Goal: Obtain resource: Download file/media

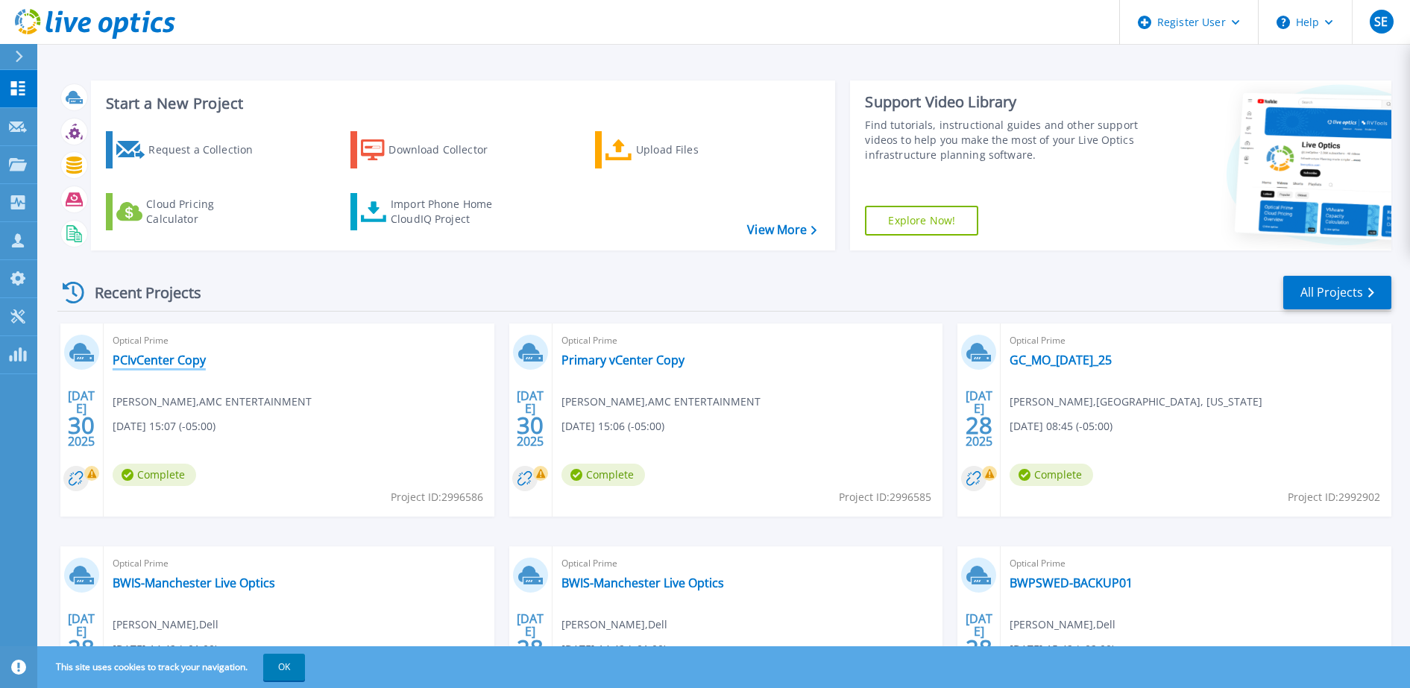
click at [167, 361] on link "PCIvCenter Copy" at bounding box center [159, 360] width 93 height 15
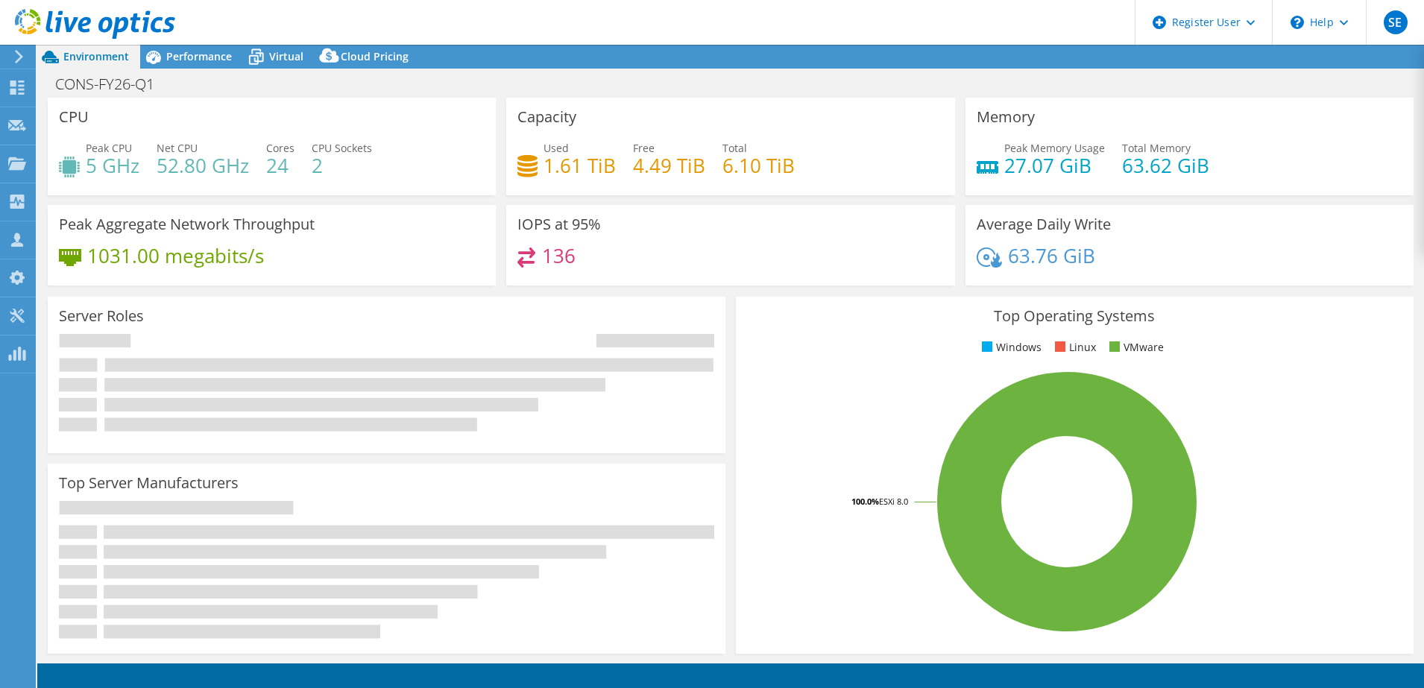
select select "USD"
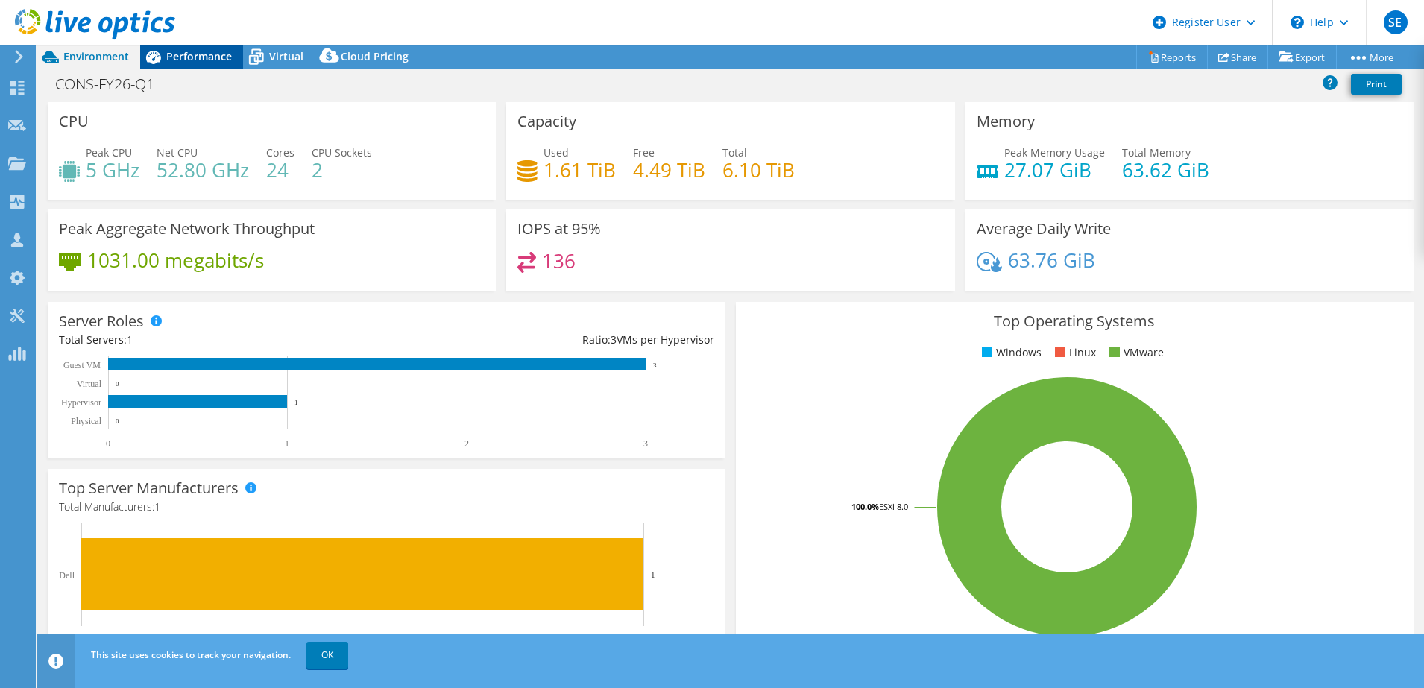
click at [187, 55] on span "Performance" at bounding box center [199, 56] width 66 height 14
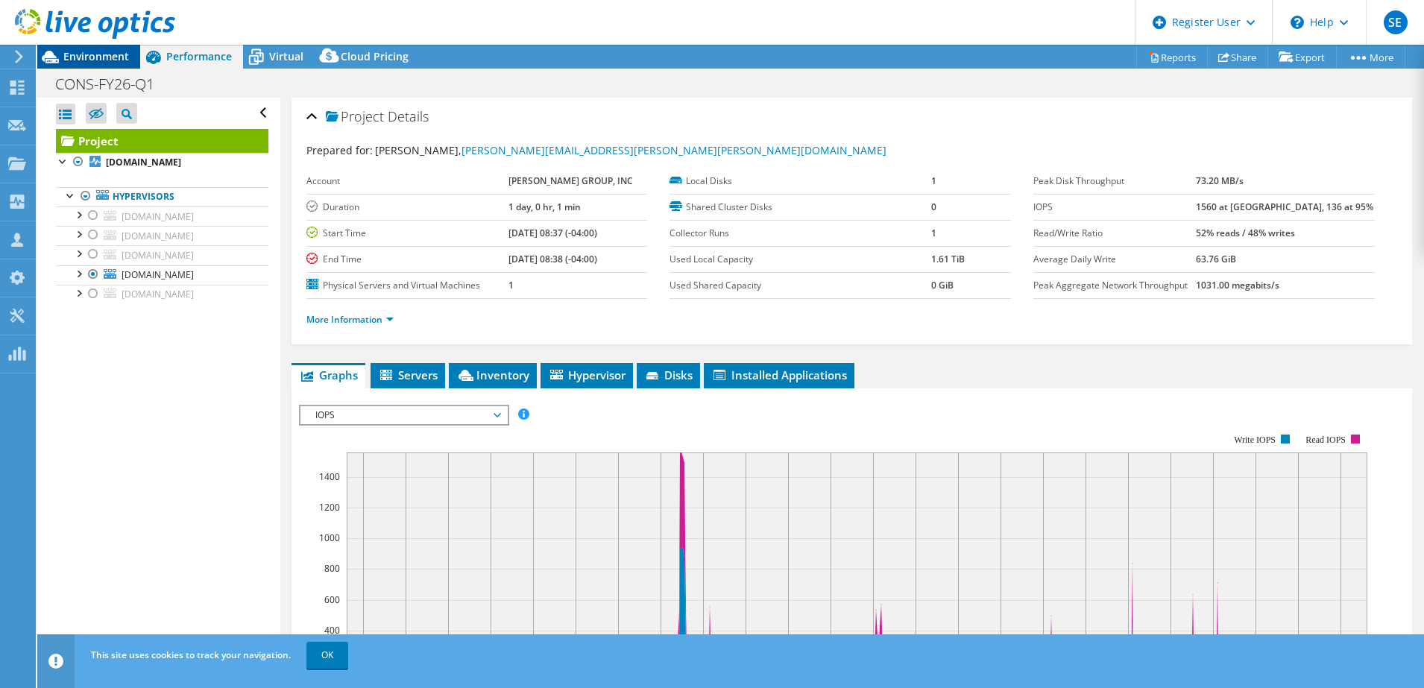
click at [85, 63] on div "Environment" at bounding box center [88, 57] width 103 height 24
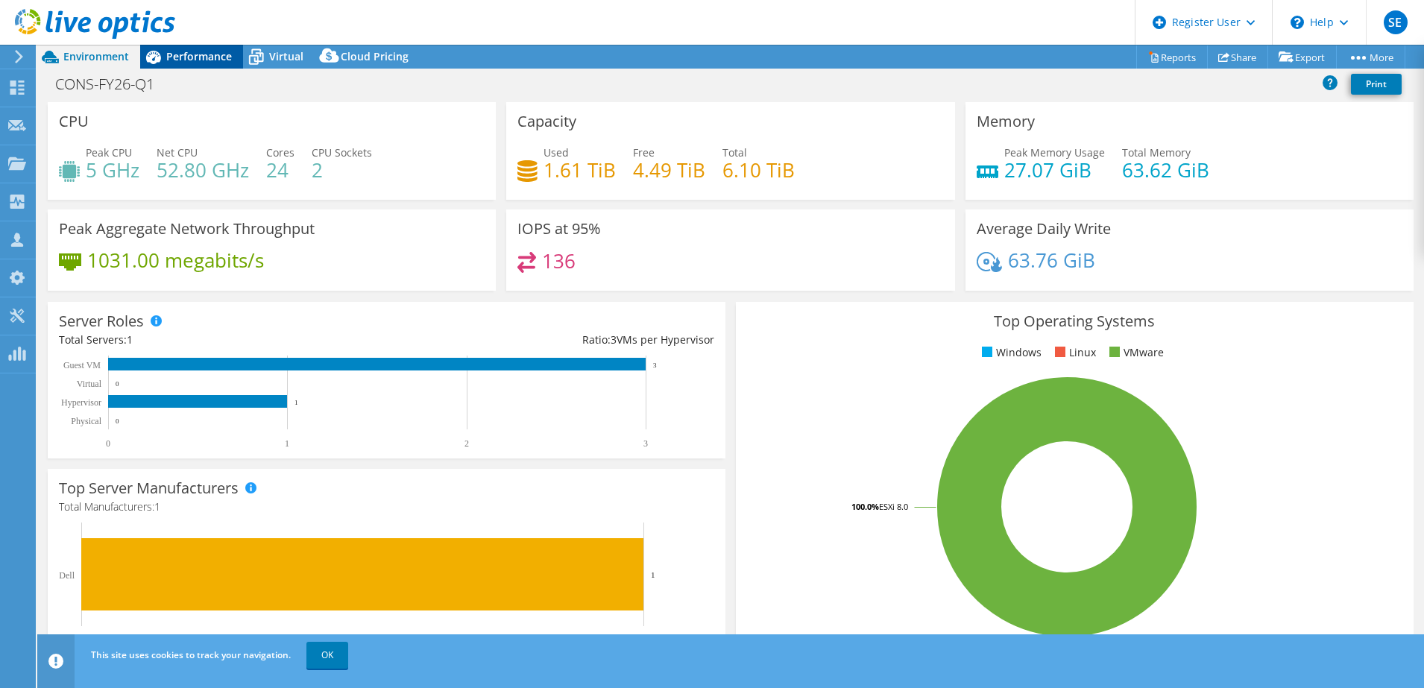
click at [180, 53] on span "Performance" at bounding box center [199, 56] width 66 height 14
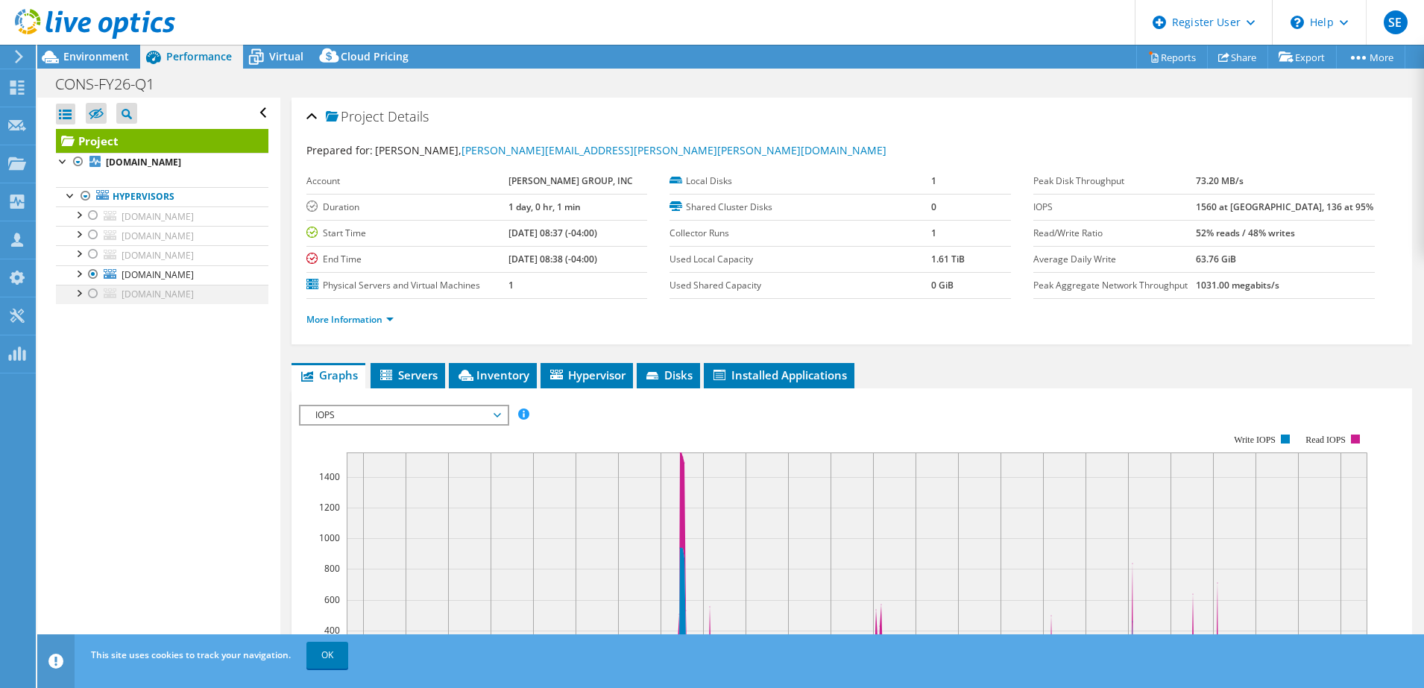
click at [93, 298] on div at bounding box center [93, 294] width 15 height 18
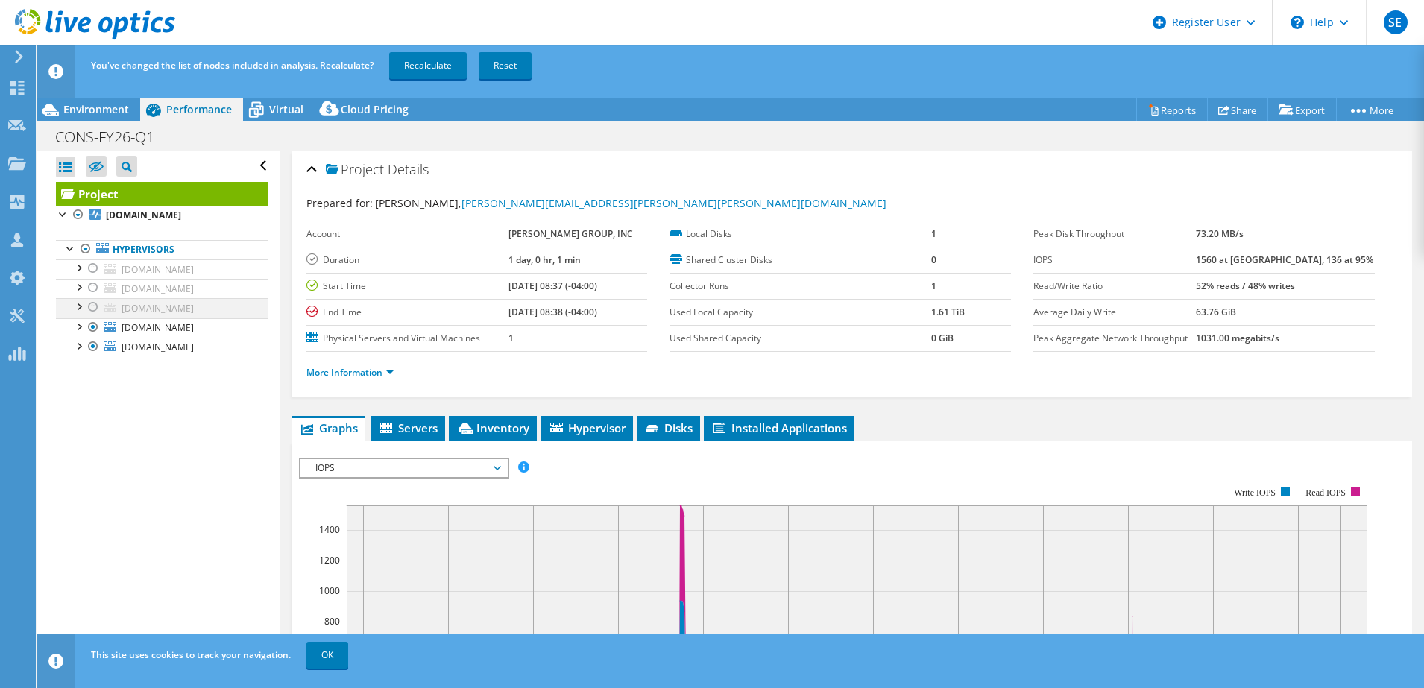
click at [94, 299] on div at bounding box center [93, 307] width 15 height 18
click at [94, 290] on div at bounding box center [93, 288] width 15 height 18
click at [95, 269] on div at bounding box center [93, 269] width 15 height 18
click at [436, 72] on link "Recalculate" at bounding box center [428, 65] width 78 height 27
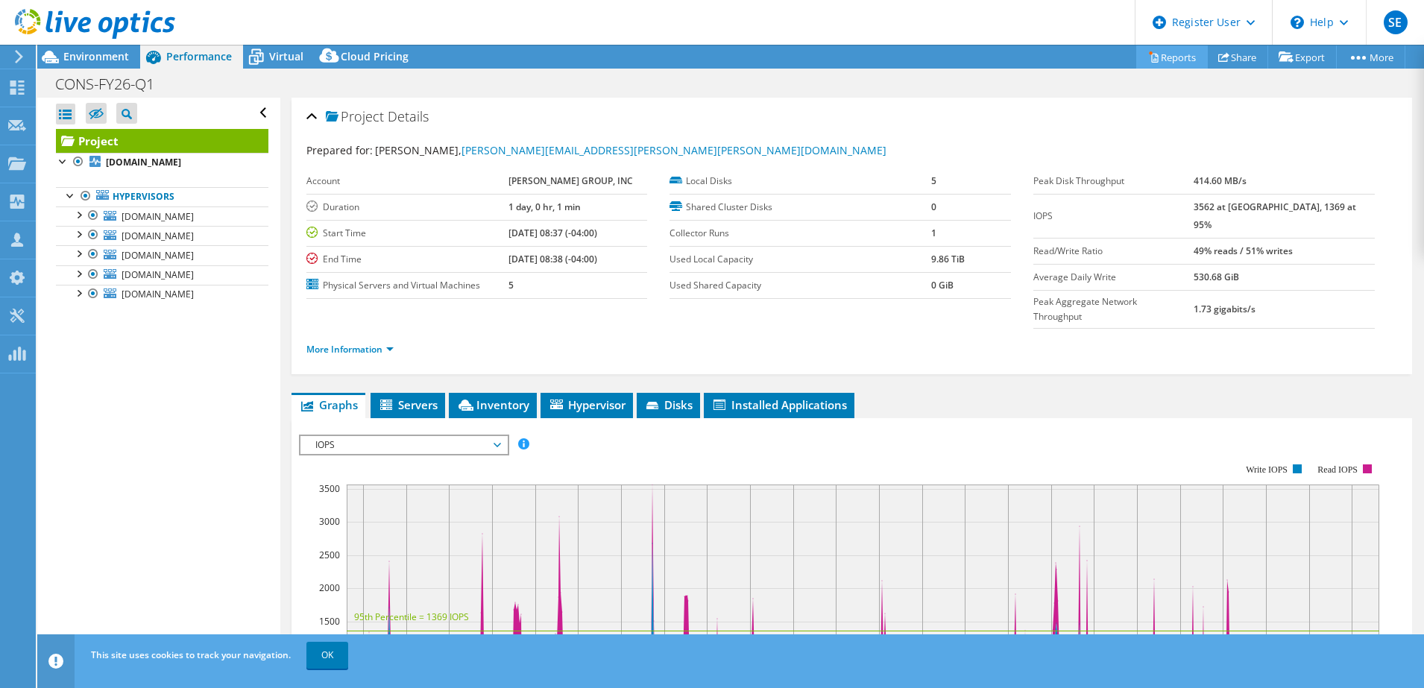
click at [1160, 53] on link "Reports" at bounding box center [1173, 56] width 72 height 23
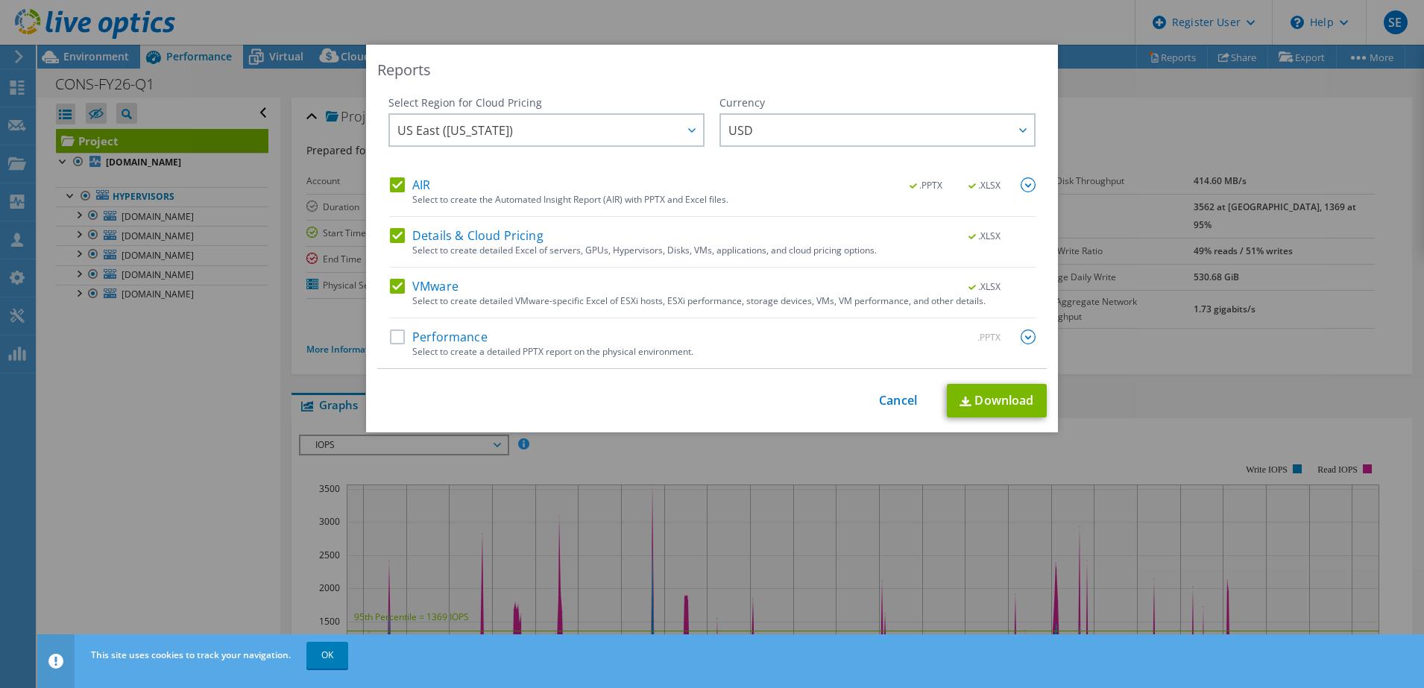
click at [392, 232] on label "Details & Cloud Pricing" at bounding box center [467, 235] width 154 height 15
click at [0, 0] on input "Details & Cloud Pricing" at bounding box center [0, 0] width 0 height 0
click at [390, 192] on div "AIR .PPTX .XLSX" at bounding box center [713, 185] width 646 height 17
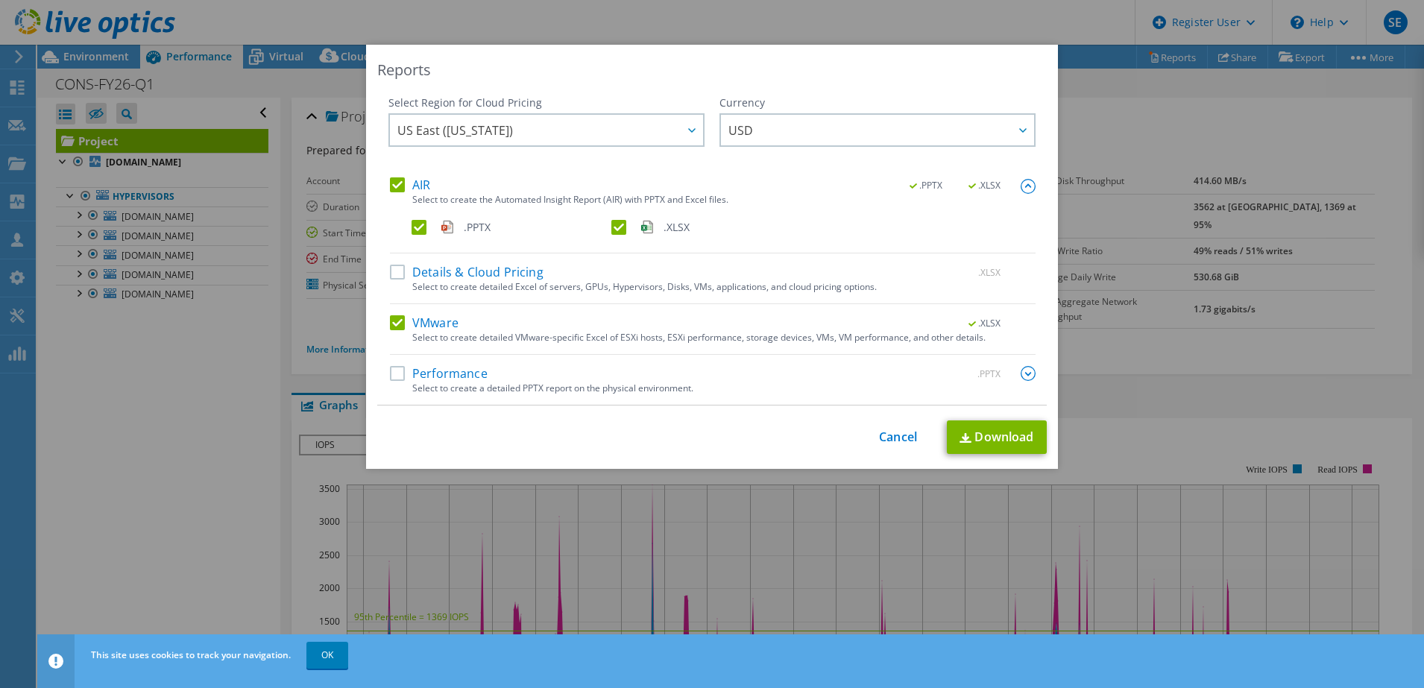
click at [392, 177] on label "AIR" at bounding box center [410, 184] width 40 height 15
click at [0, 0] on input "AIR" at bounding box center [0, 0] width 0 height 0
click at [987, 436] on link "Download" at bounding box center [997, 438] width 100 height 34
click at [309, 195] on div "Reports Select Region for Cloud Pricing Asia Pacific (Hong Kong) Asia Pacific (…" at bounding box center [712, 344] width 1424 height 599
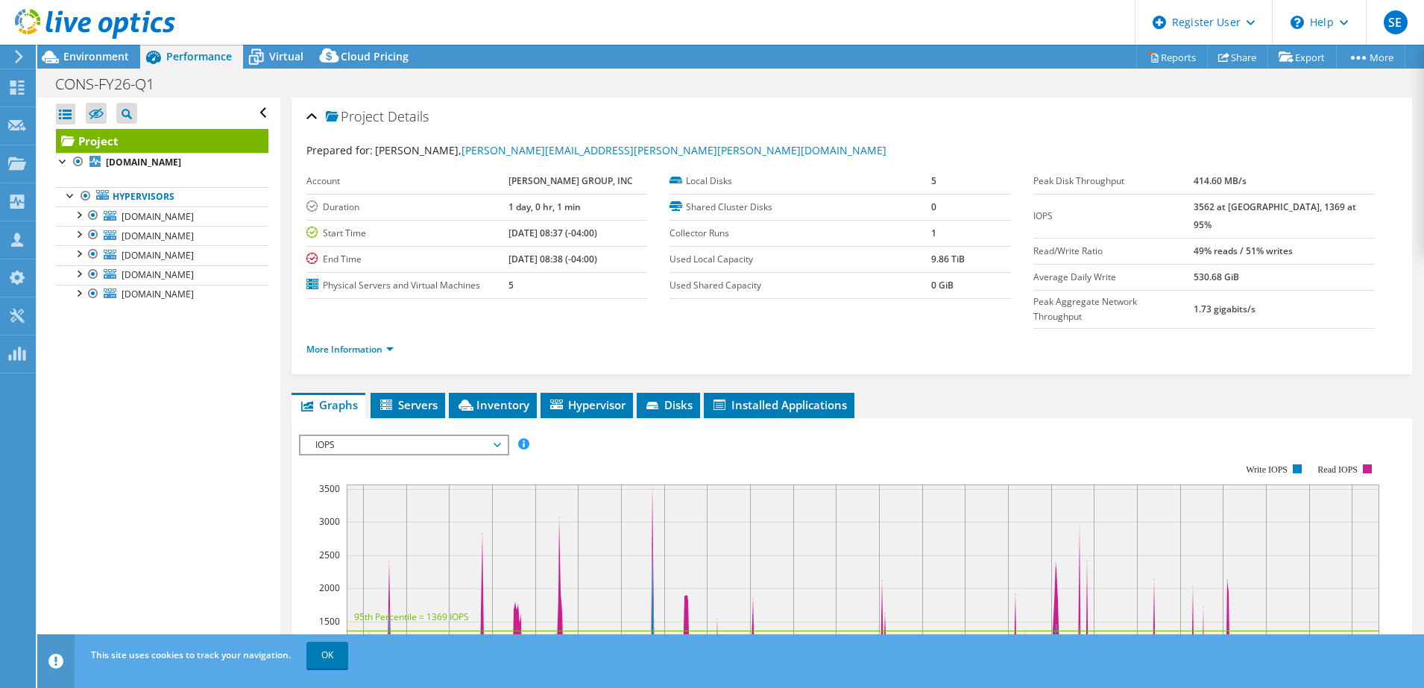
click at [72, 49] on div at bounding box center [87, 25] width 175 height 50
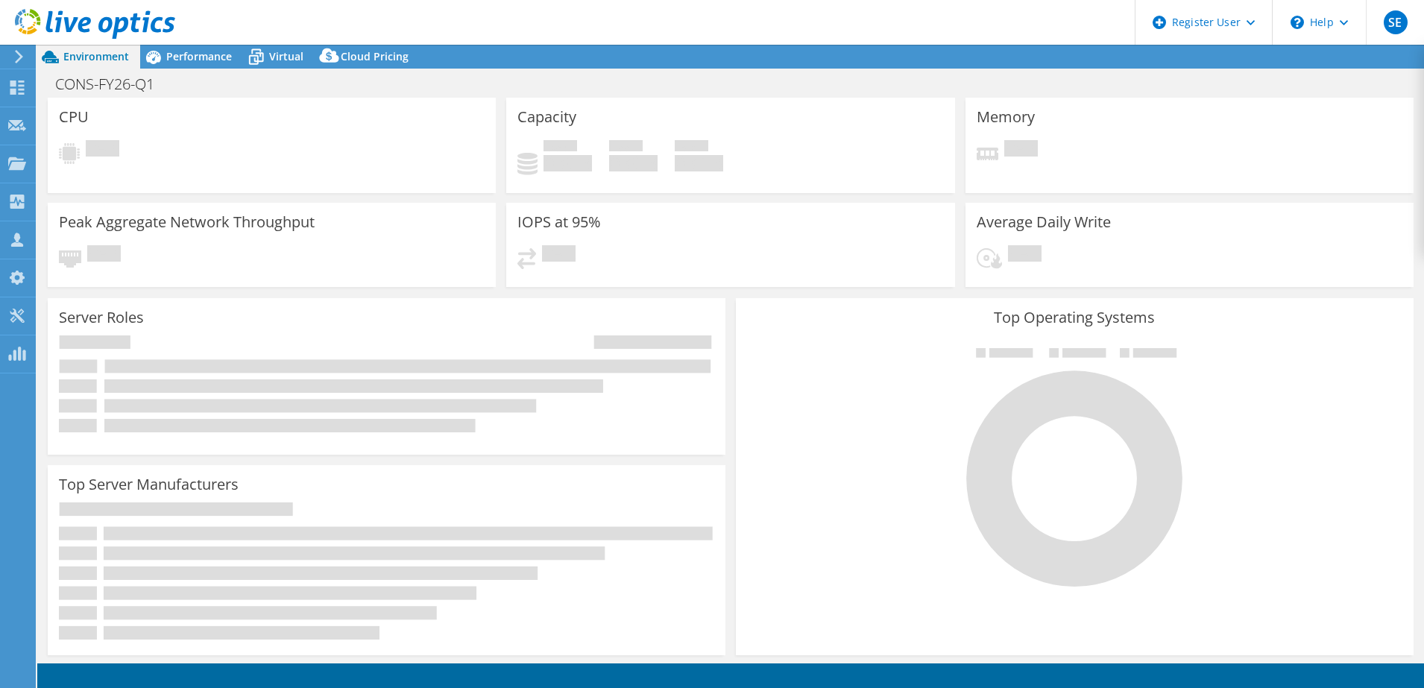
select select "USD"
select select "EUFrankfurt"
select select "USD"
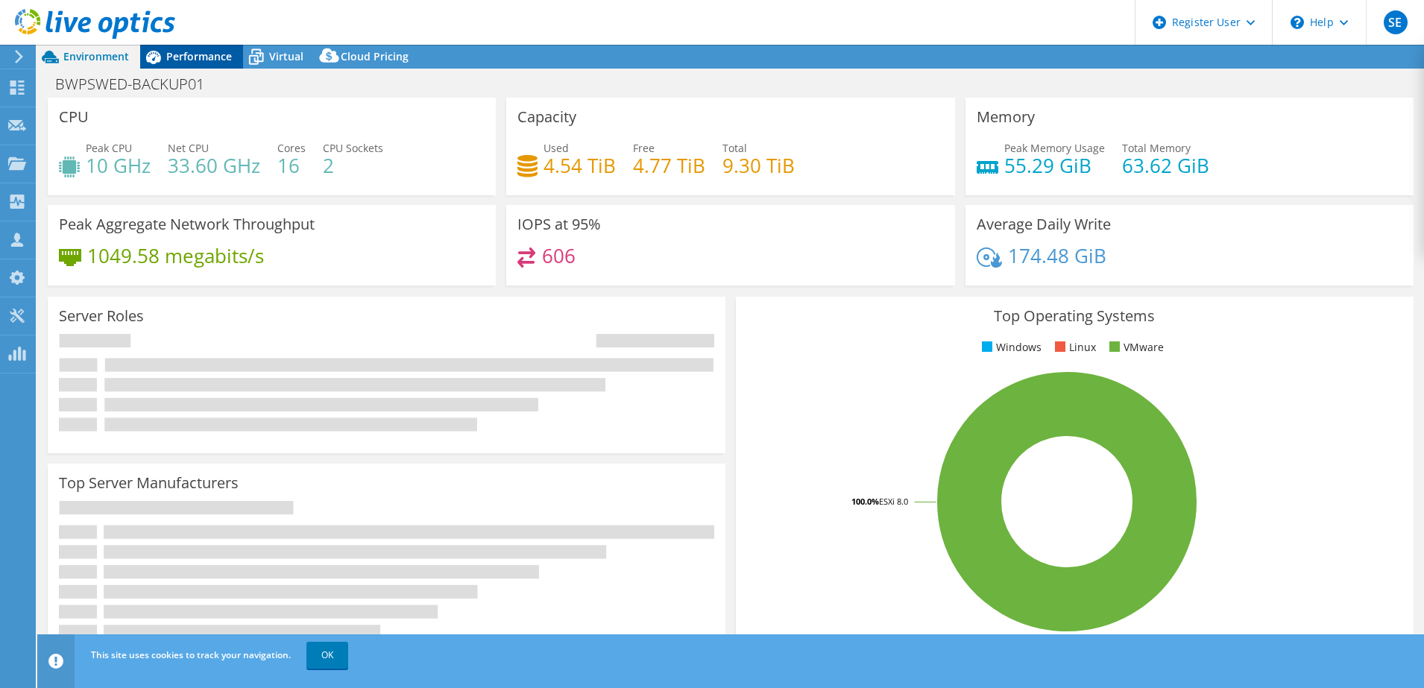
click at [194, 59] on span "Performance" at bounding box center [199, 56] width 66 height 14
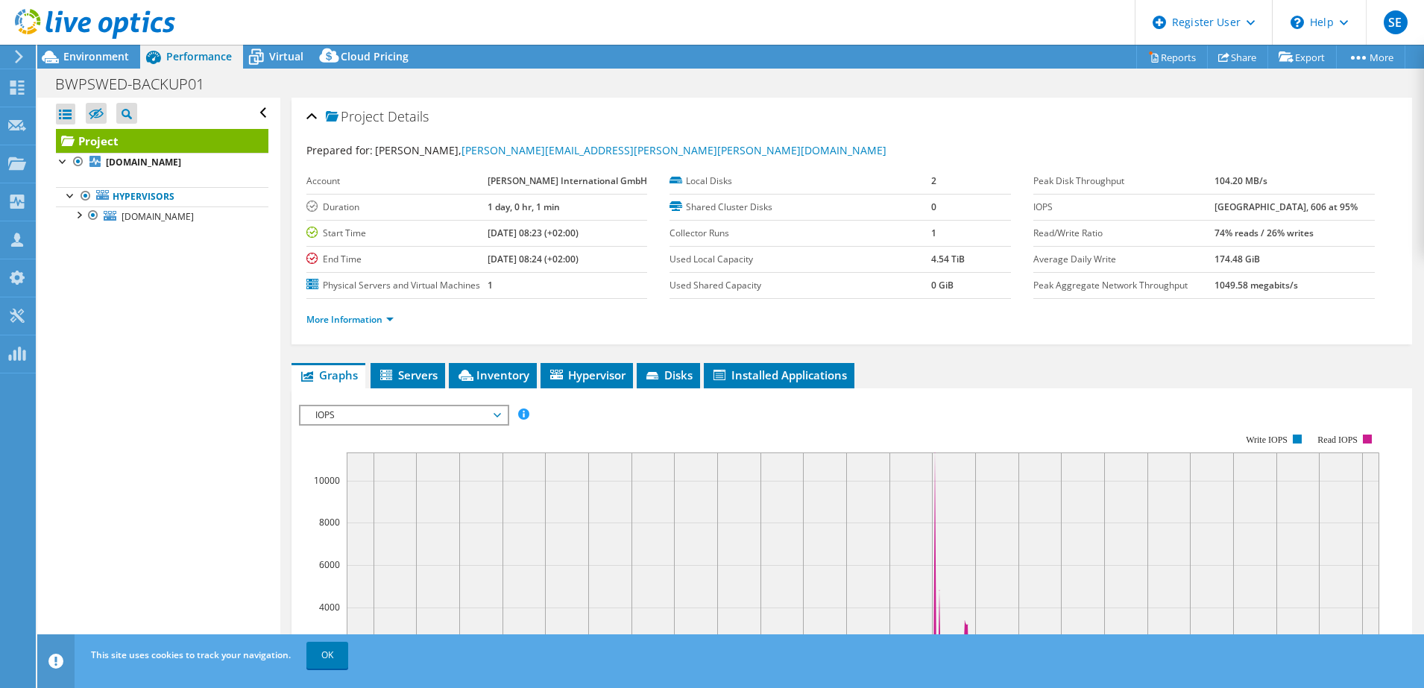
click at [179, 328] on div "Open All Close All Hide Excluded Nodes Project Tree Filter" at bounding box center [158, 379] width 242 height 562
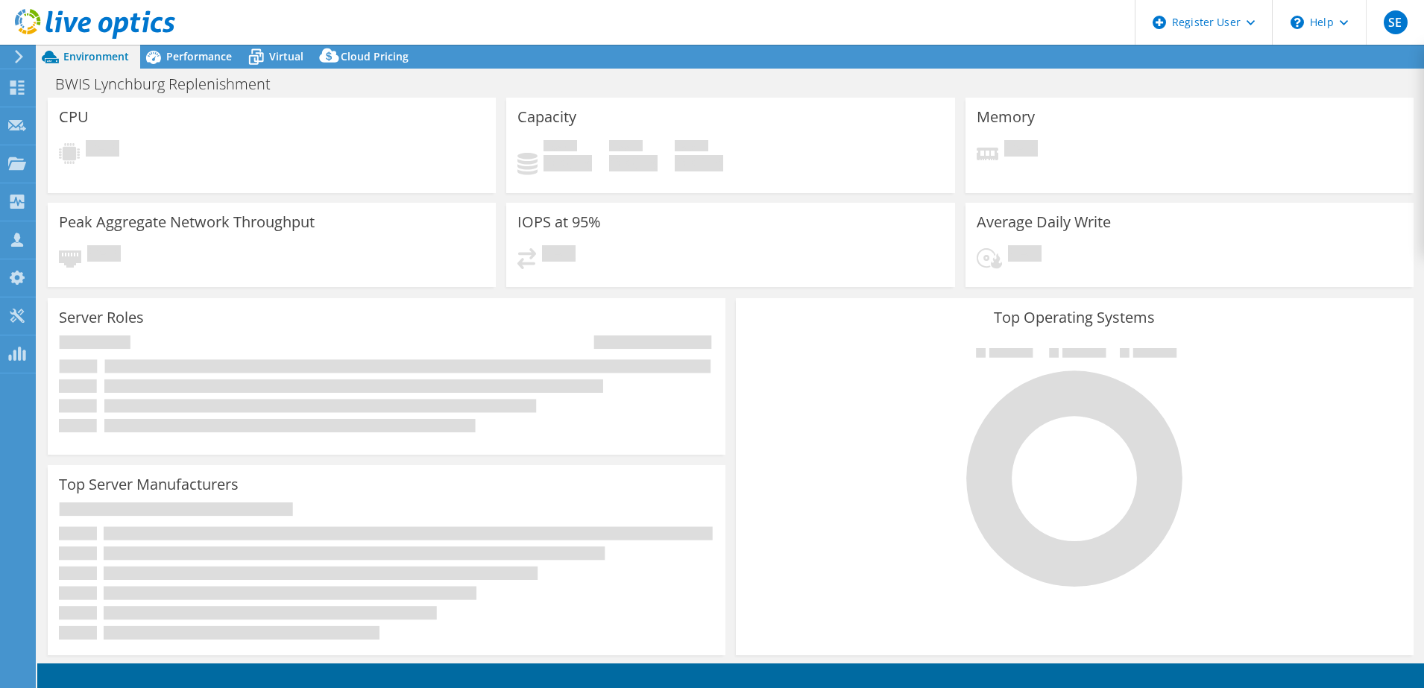
select select "USD"
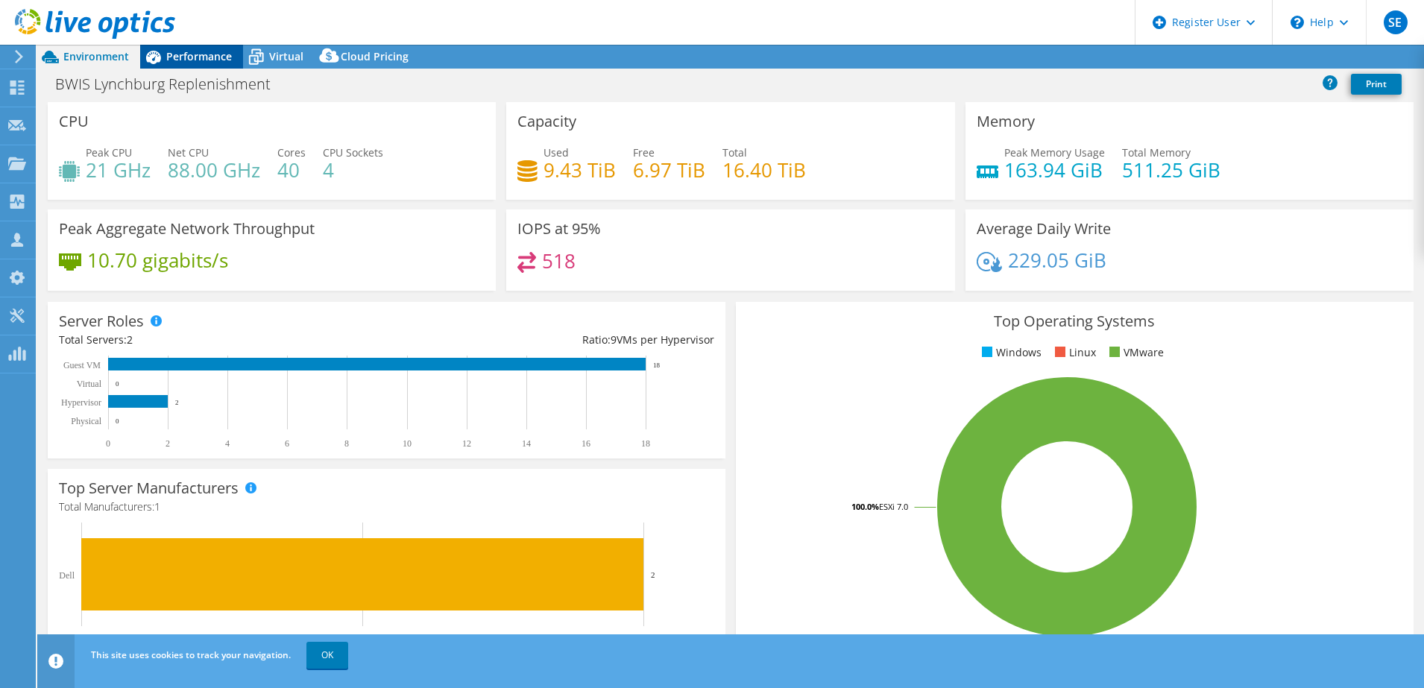
click at [196, 57] on span "Performance" at bounding box center [199, 56] width 66 height 14
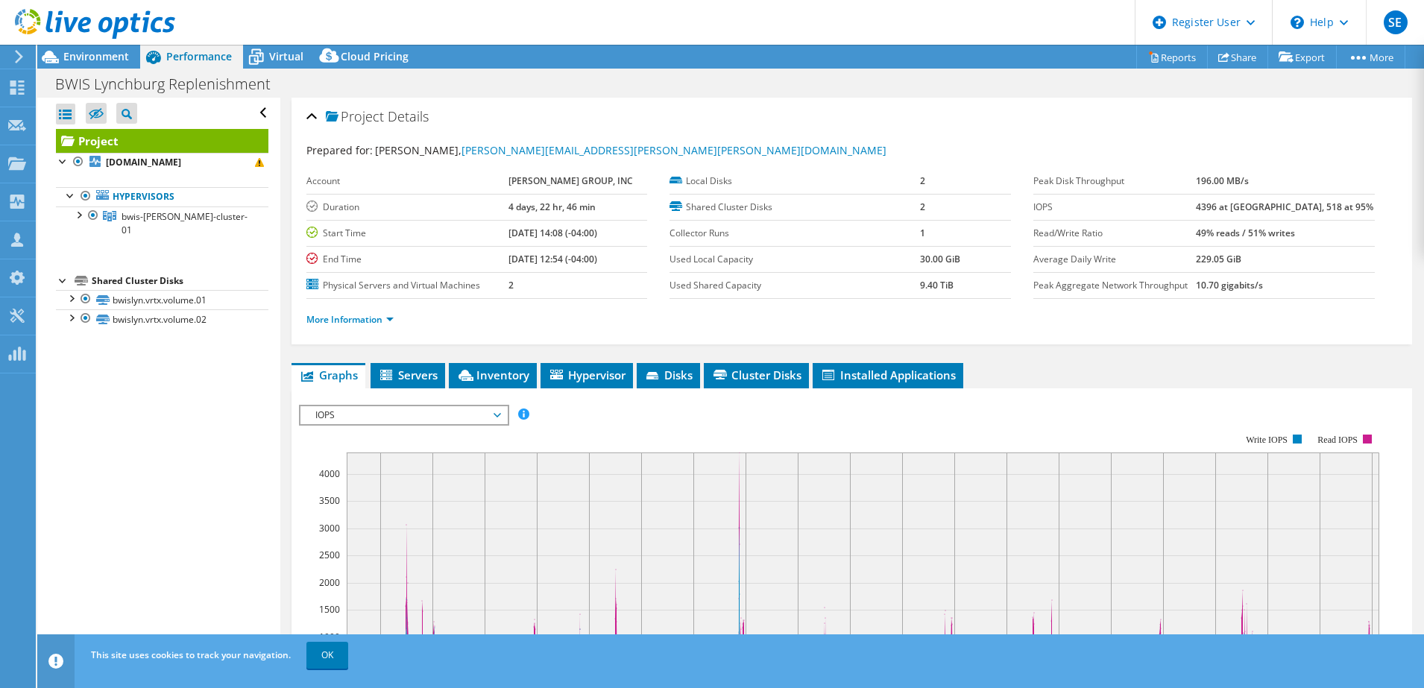
click at [159, 453] on div "Open All Close All Hide Excluded Nodes Project Tree Filter" at bounding box center [158, 379] width 242 height 562
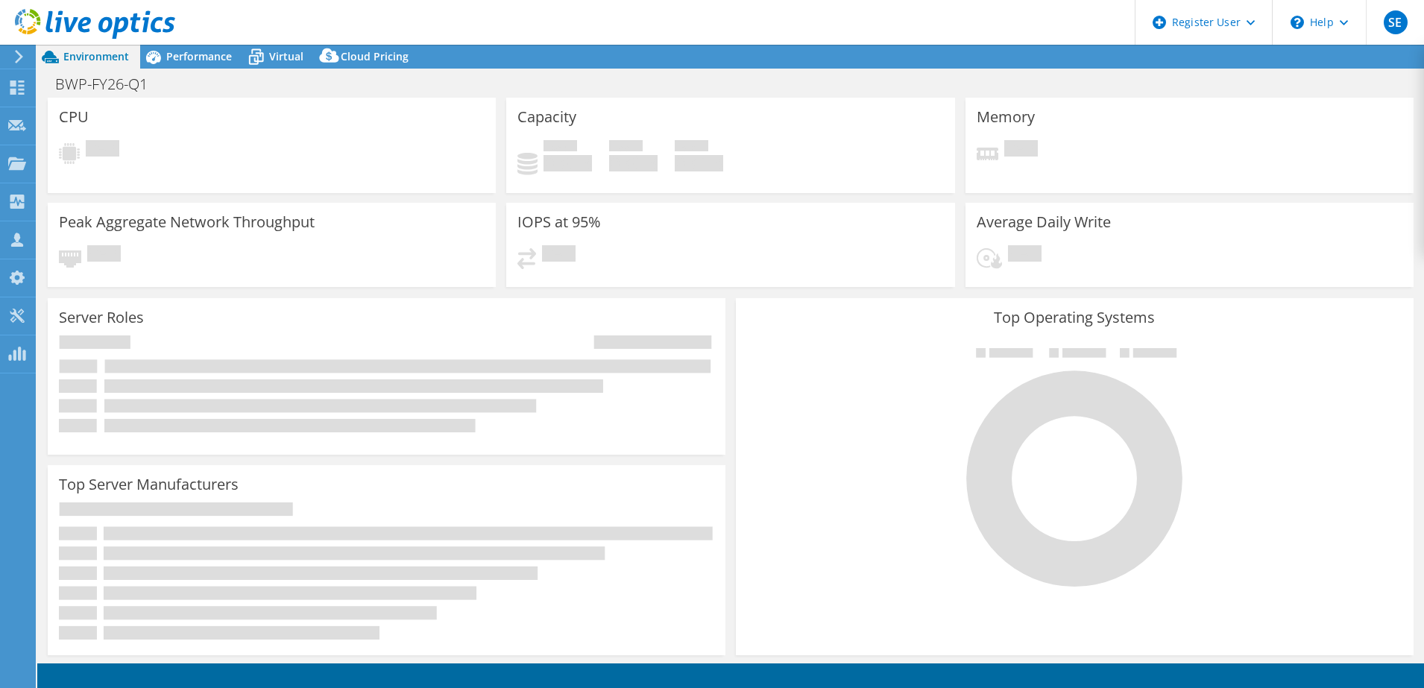
select select "USD"
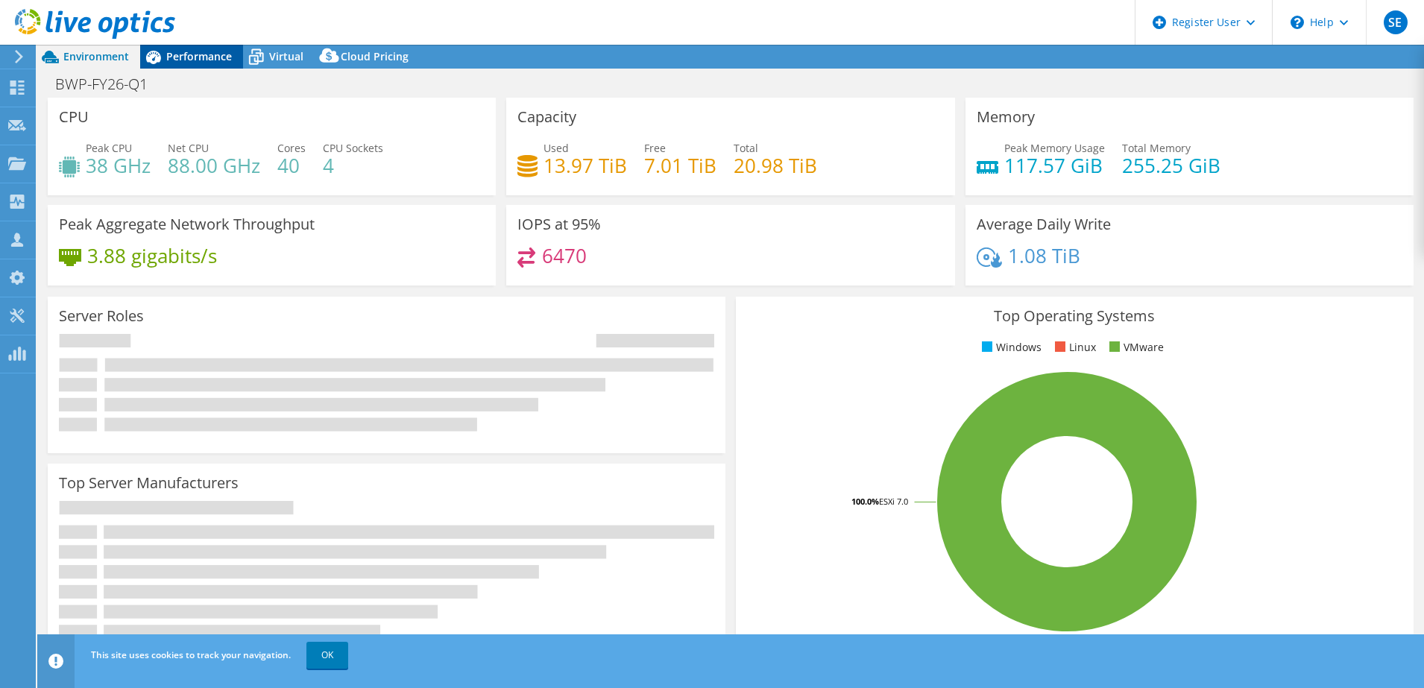
click at [186, 57] on span "Performance" at bounding box center [199, 56] width 66 height 14
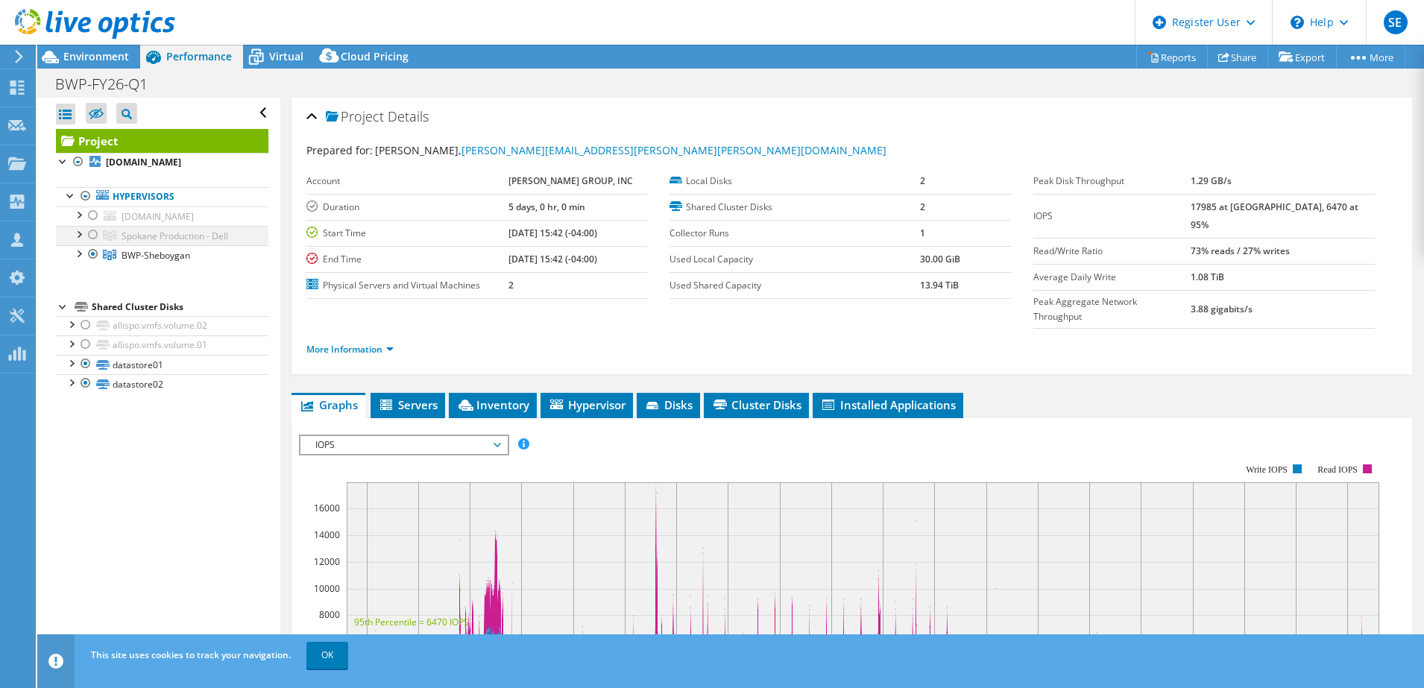
click at [94, 234] on div at bounding box center [93, 235] width 15 height 18
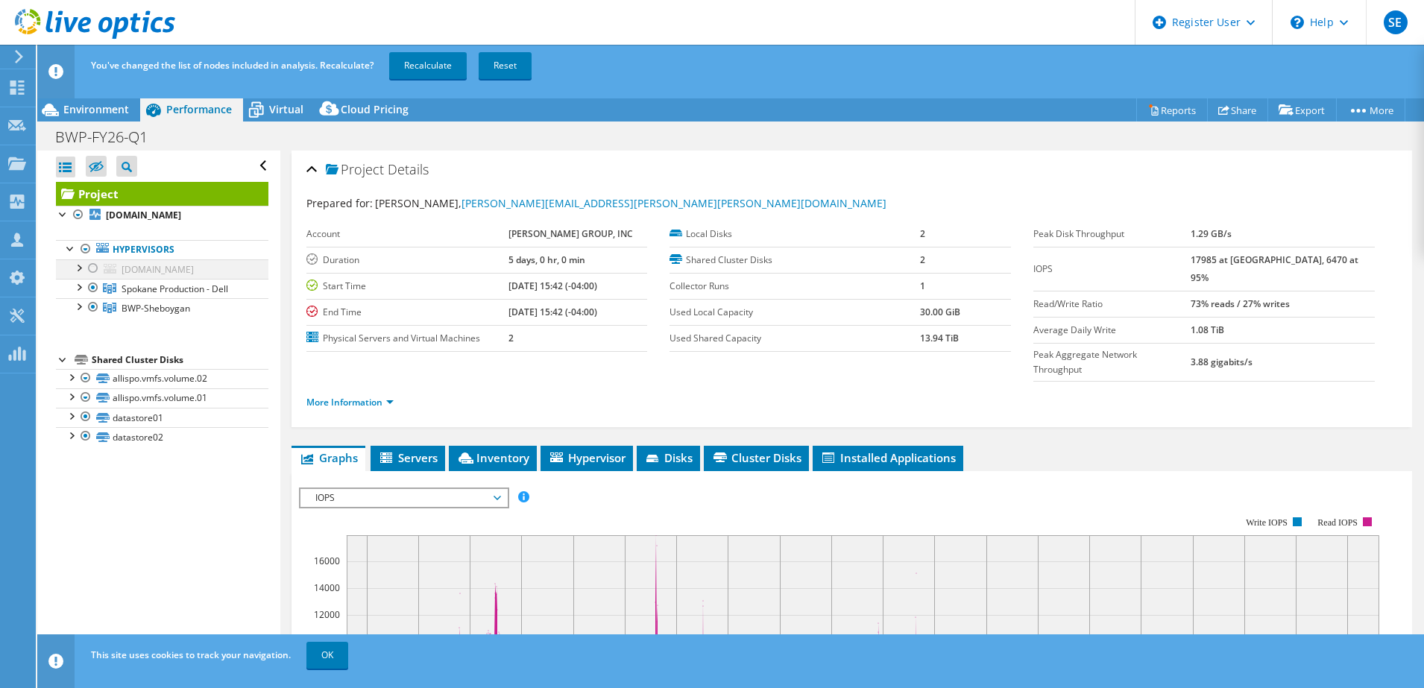
click at [96, 265] on div at bounding box center [93, 269] width 15 height 18
click at [414, 63] on link "Recalculate" at bounding box center [428, 65] width 78 height 27
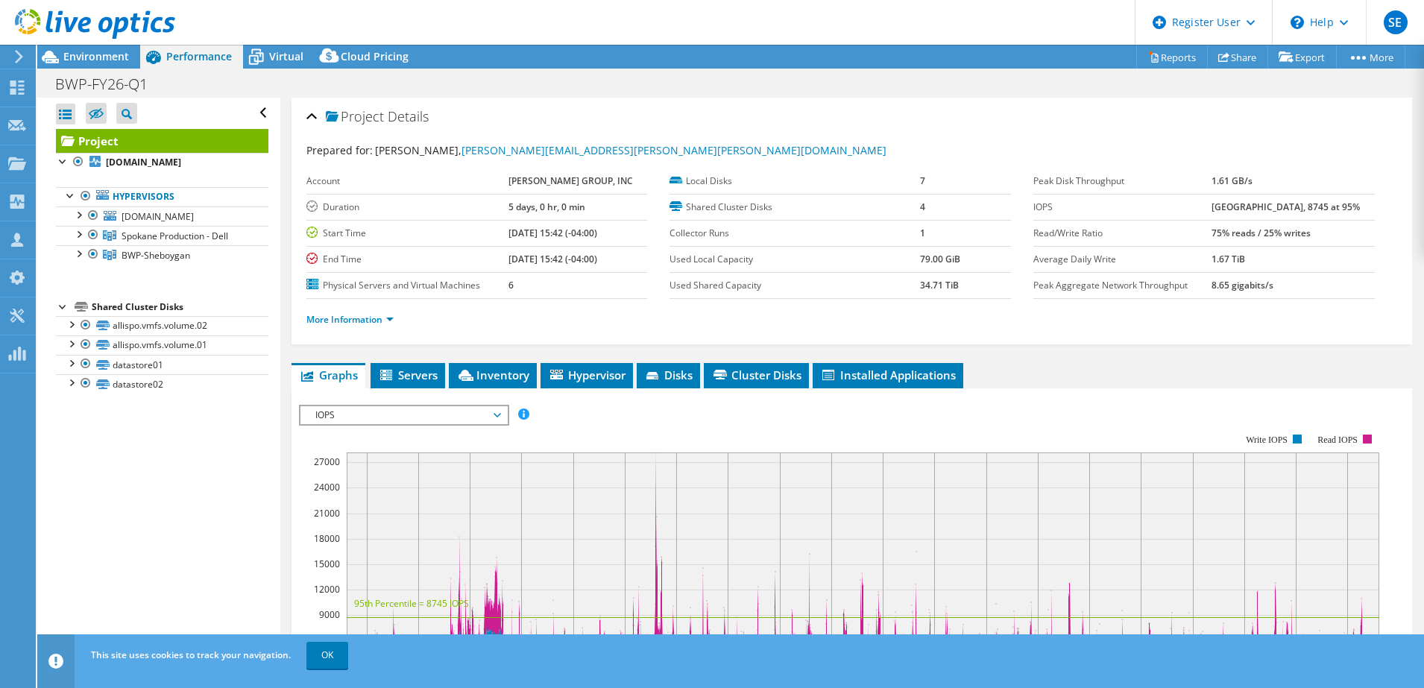
click at [204, 478] on div "Open All Close All Hide Excluded Nodes Project Tree Filter" at bounding box center [158, 379] width 242 height 562
click at [1230, 60] on link "Share" at bounding box center [1237, 56] width 61 height 23
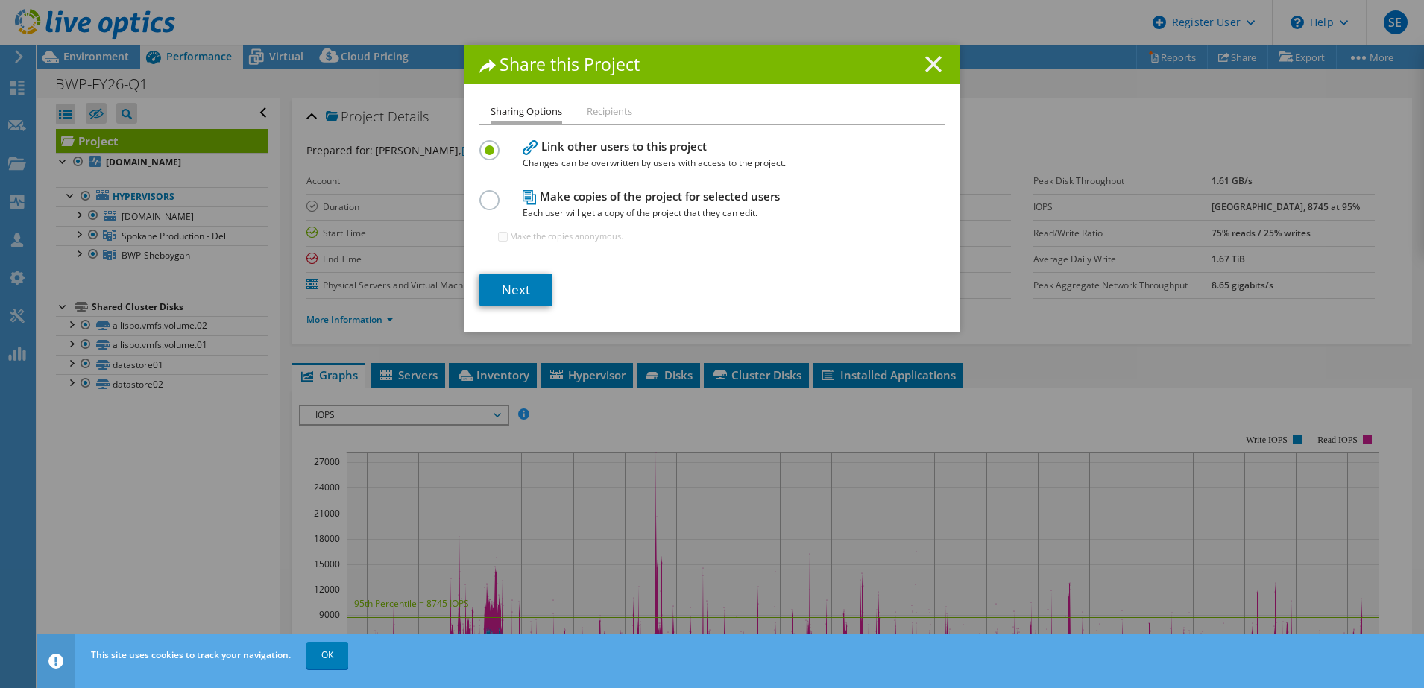
click at [926, 63] on line at bounding box center [933, 64] width 15 height 15
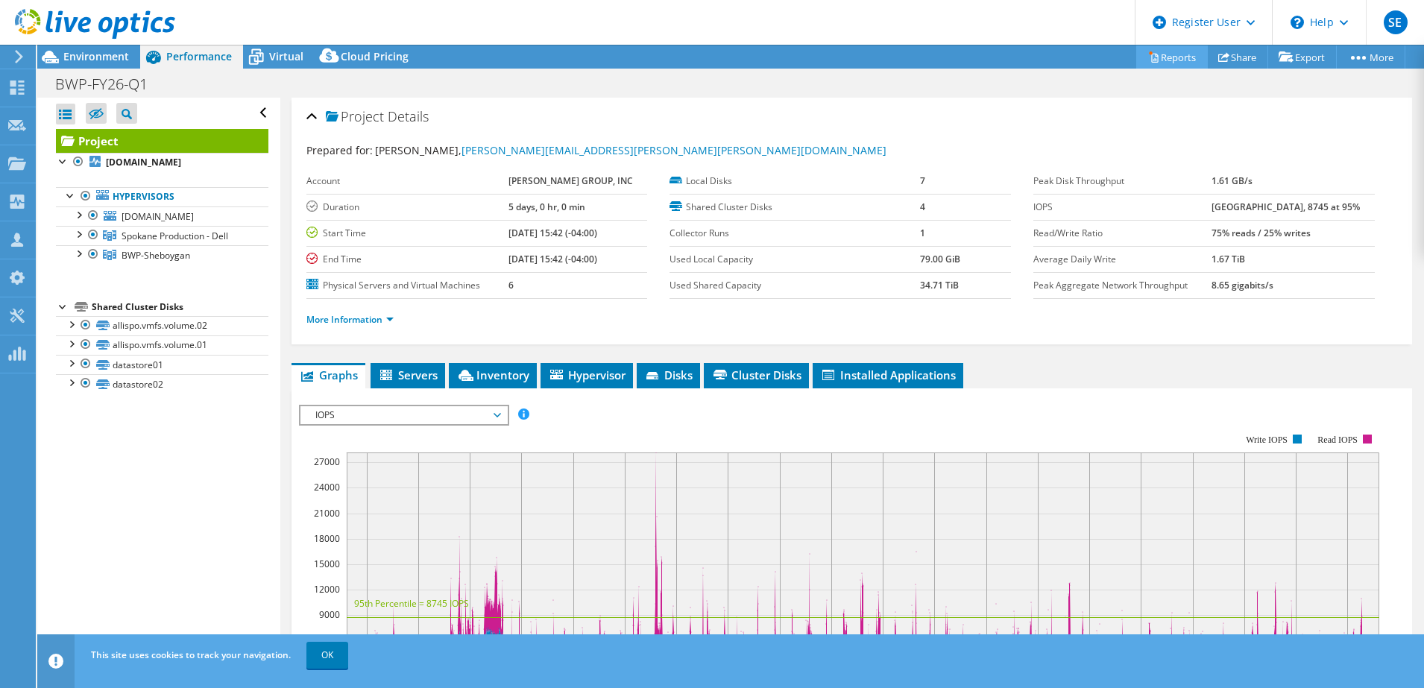
click at [1148, 54] on icon at bounding box center [1153, 56] width 11 height 11
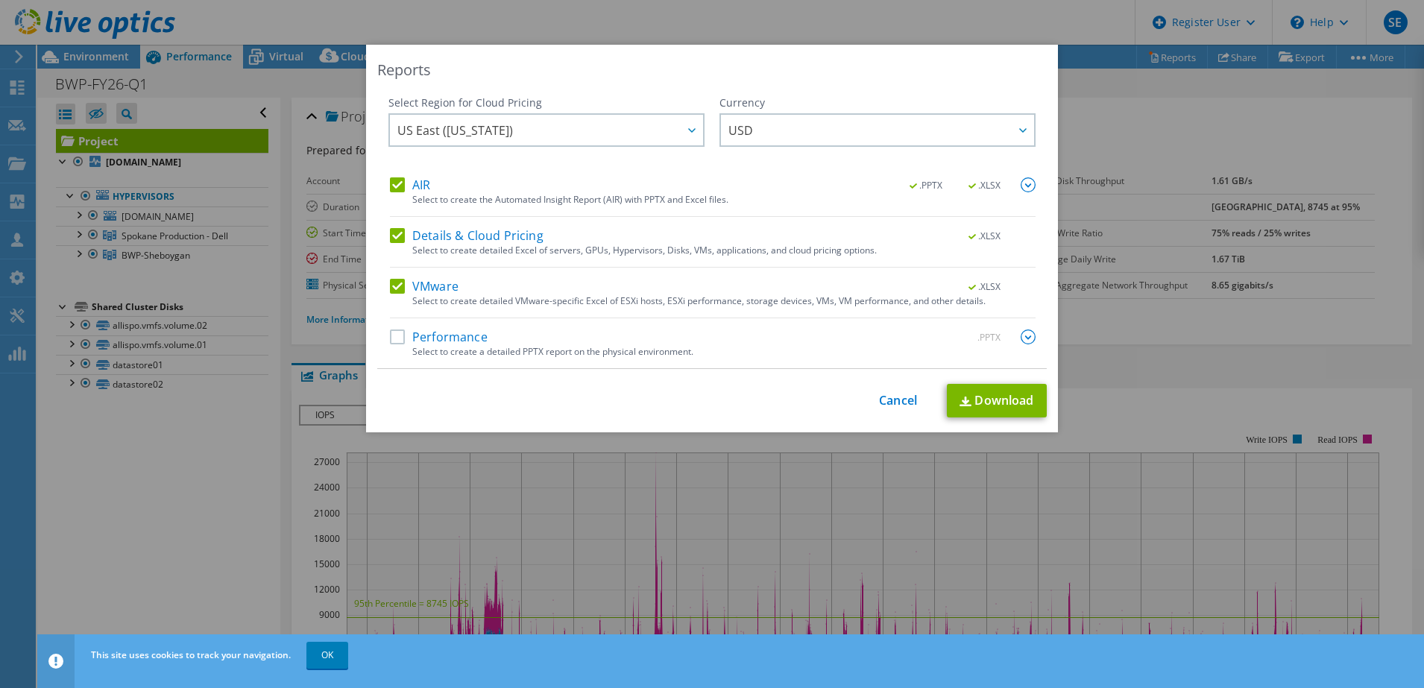
click at [392, 236] on label "Details & Cloud Pricing" at bounding box center [467, 235] width 154 height 15
click at [0, 0] on input "Details & Cloud Pricing" at bounding box center [0, 0] width 0 height 0
click at [392, 183] on label "AIR" at bounding box center [410, 184] width 40 height 15
click at [0, 0] on input "AIR" at bounding box center [0, 0] width 0 height 0
click at [978, 395] on link "Download" at bounding box center [997, 401] width 100 height 34
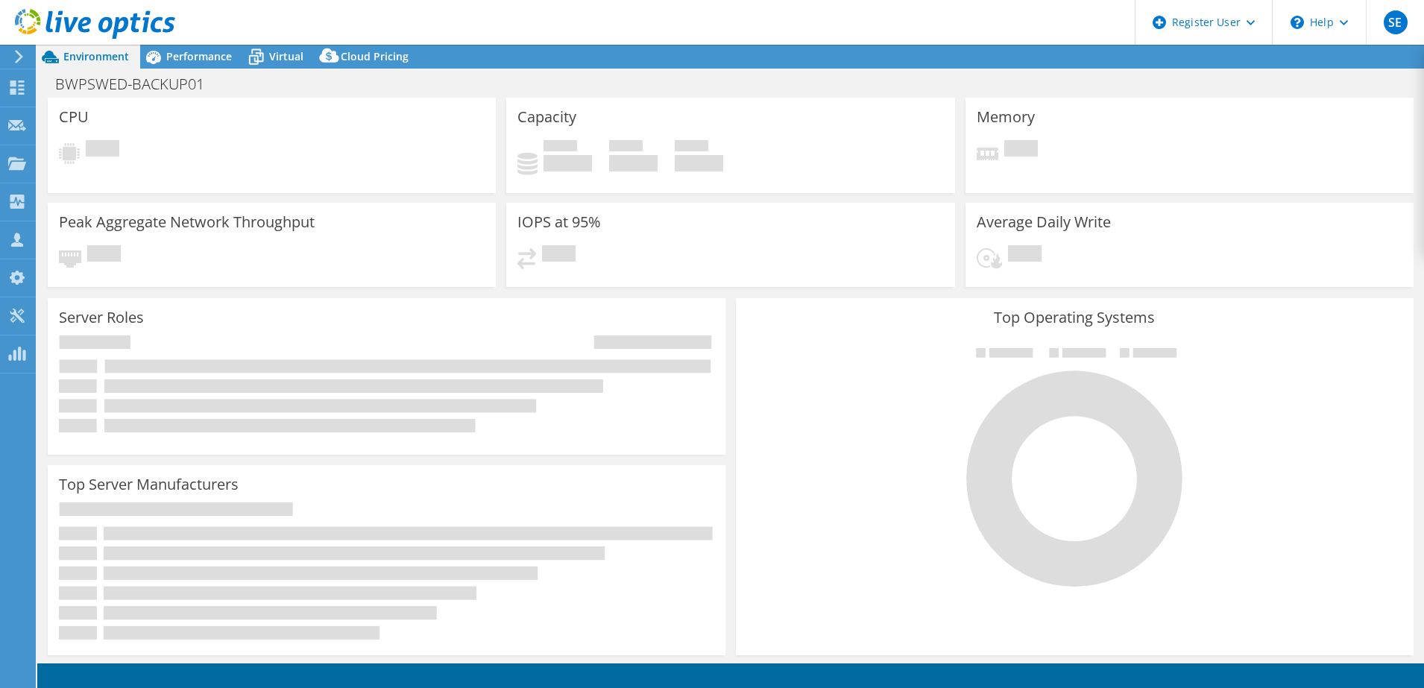
select select "EUFrankfurt"
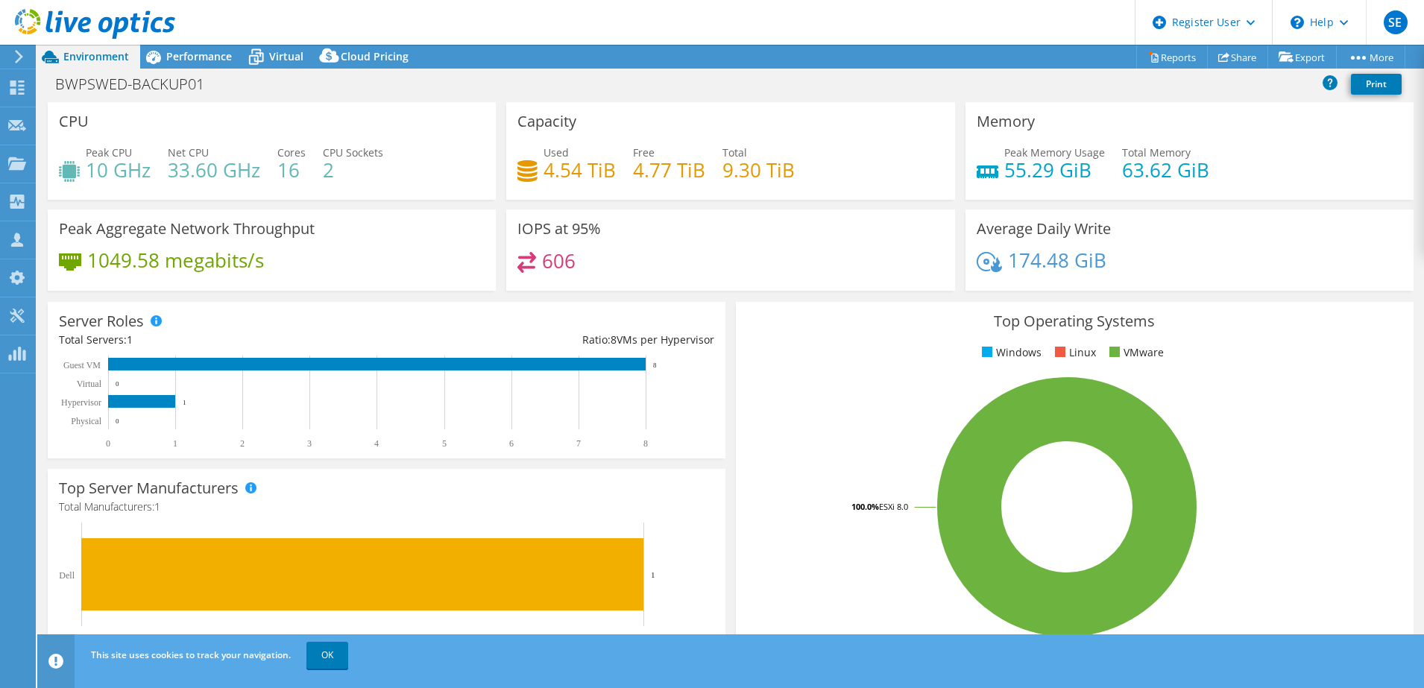
click at [518, 94] on div "BWPSWED-BACKUP01 Print" at bounding box center [730, 84] width 1387 height 28
